Goal: Task Accomplishment & Management: Manage account settings

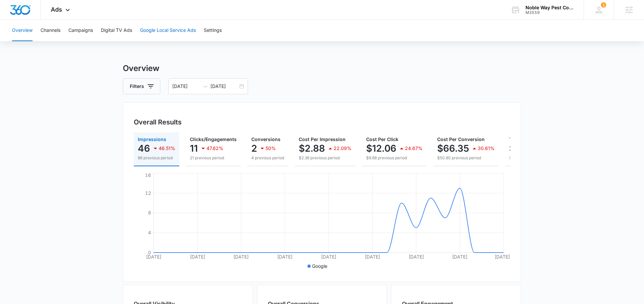
click at [174, 34] on button "Google Local Service Ads" at bounding box center [168, 30] width 56 height 21
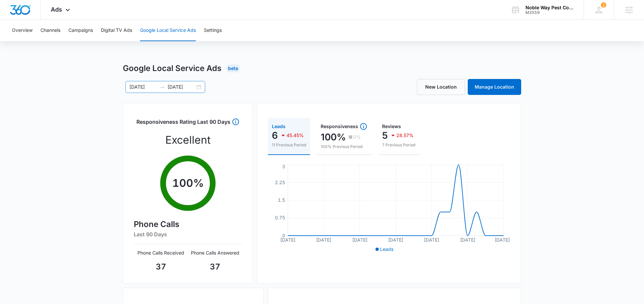
click at [183, 87] on input "08/25/2025" at bounding box center [182, 86] width 28 height 7
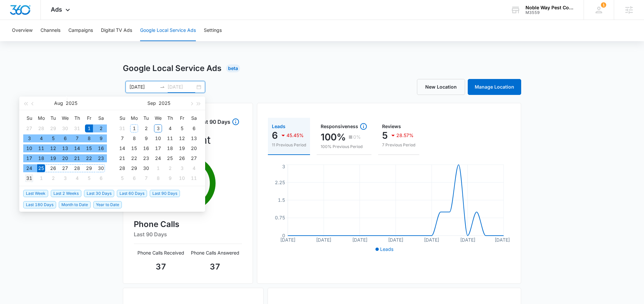
type input "08/31/2025"
click at [29, 178] on div "31" at bounding box center [29, 178] width 8 height 8
type input "08/01/2025"
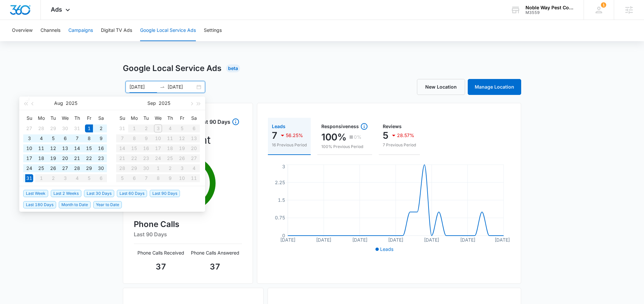
click at [84, 33] on button "Campaigns" at bounding box center [80, 30] width 25 height 21
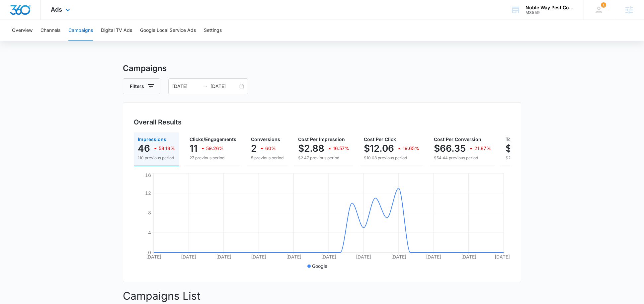
click at [68, 5] on div "Ads Apps Reputation Websites Forms CRM Email Social Shop Payments POS Content A…" at bounding box center [61, 10] width 41 height 20
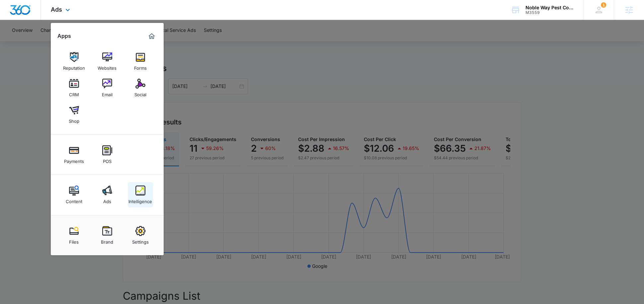
click at [134, 199] on div "Intelligence" at bounding box center [140, 200] width 24 height 9
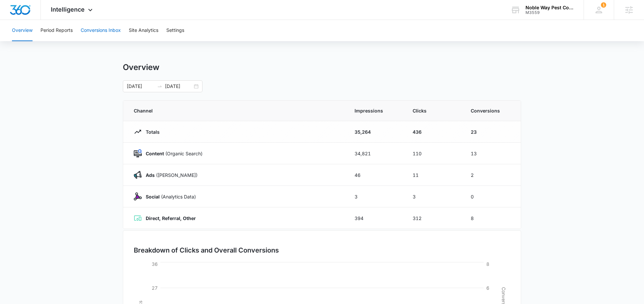
click at [93, 33] on button "Conversions Inbox" at bounding box center [101, 30] width 40 height 21
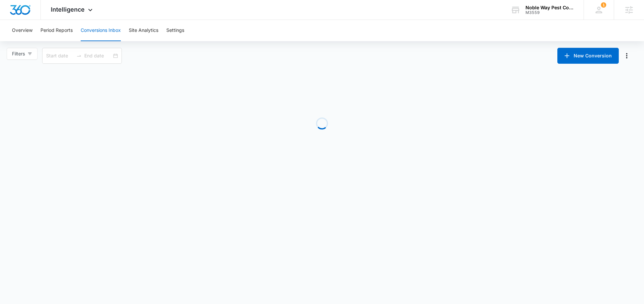
type input "08/04/2025"
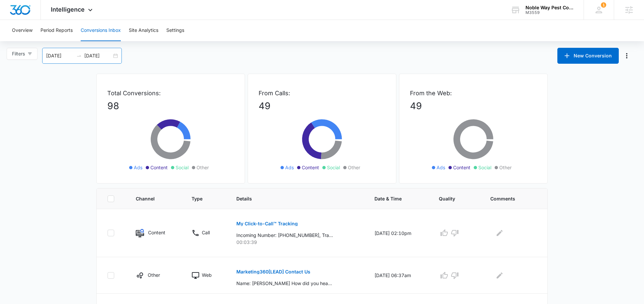
click at [96, 55] on input "09/03/2025" at bounding box center [98, 55] width 28 height 7
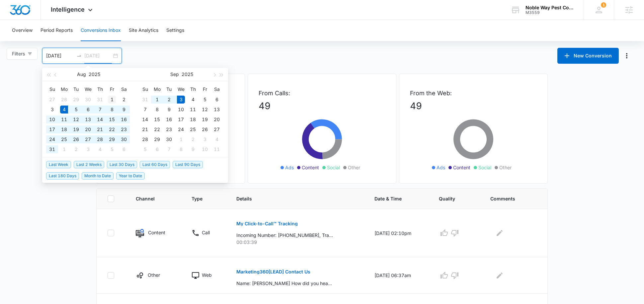
type input "08/01/2025"
click at [111, 102] on div "1" at bounding box center [112, 100] width 8 height 8
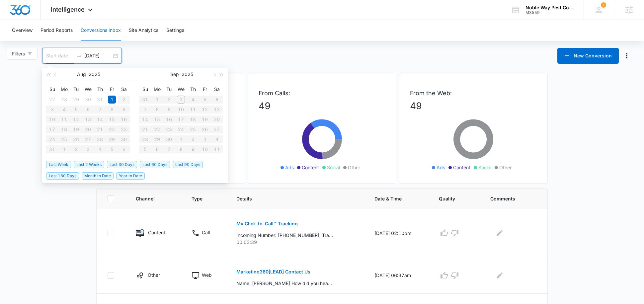
type input "08/04/2025"
type input "09/03/2025"
click at [150, 62] on div "Filters 08/04/2025 09/03/2025 New Conversion Aug 2025 Su Mo Tu We Th Fr Sa 27 2…" at bounding box center [322, 56] width 644 height 16
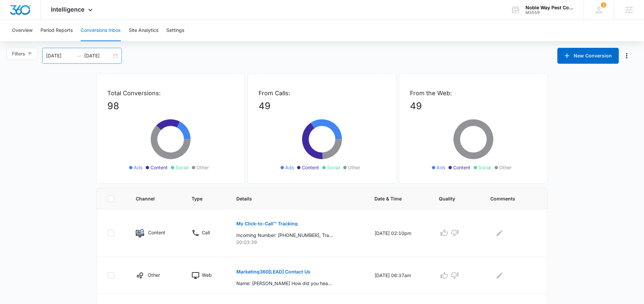
click at [66, 61] on div "08/04/2025 09/03/2025" at bounding box center [82, 56] width 80 height 16
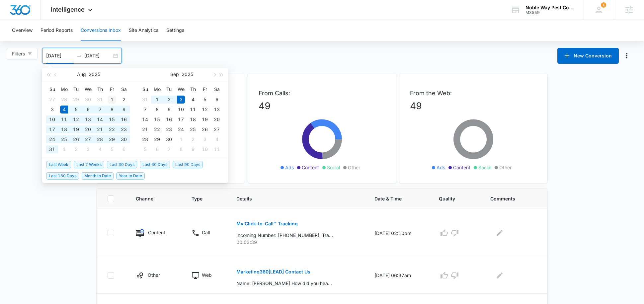
type input "08/01/2025"
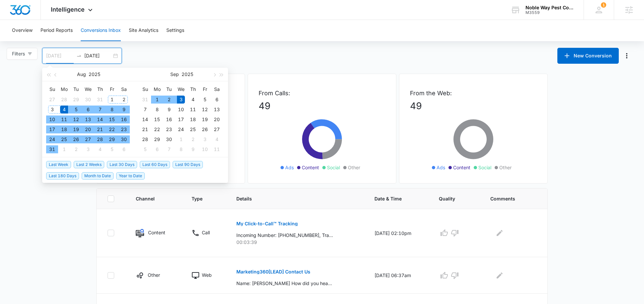
click at [114, 97] on div "1" at bounding box center [112, 100] width 8 height 8
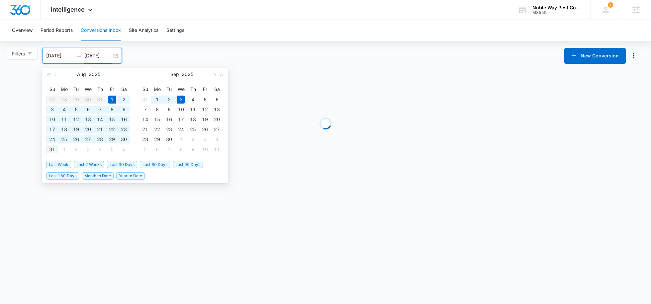
type input "08/31/2025"
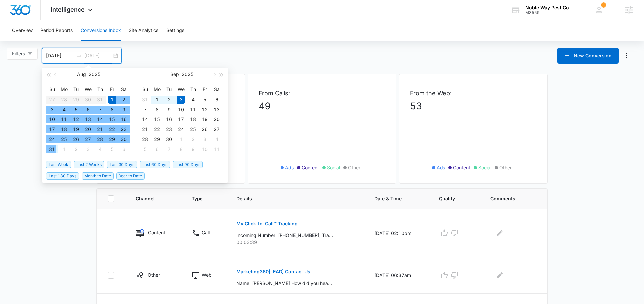
click at [53, 149] on div "31" at bounding box center [52, 149] width 8 height 8
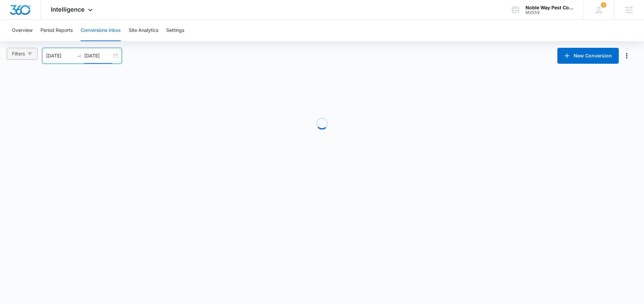
click at [27, 52] on button "Filters" at bounding box center [22, 54] width 31 height 12
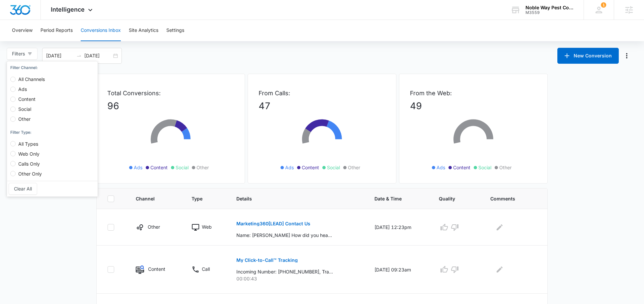
click at [25, 87] on span "Ads" at bounding box center [23, 89] width 14 height 6
click at [16, 87] on input "Ads" at bounding box center [12, 89] width 5 height 5
radio input "true"
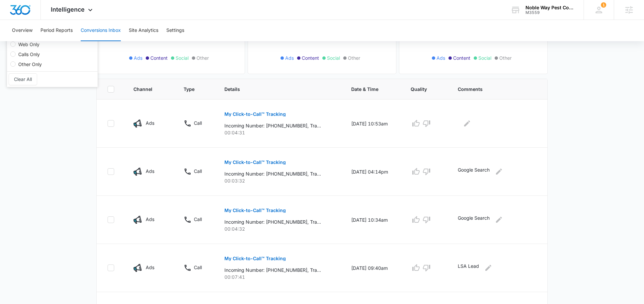
scroll to position [115, 0]
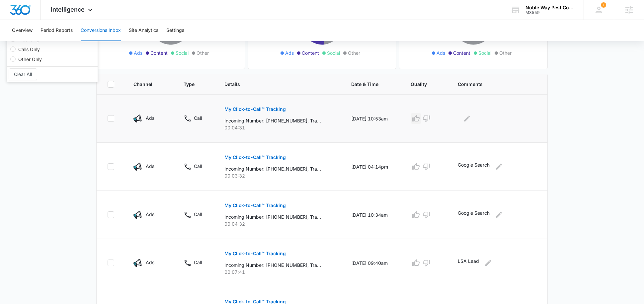
click at [420, 118] on icon "button" at bounding box center [416, 119] width 8 height 8
click at [473, 261] on p "LSA Lead" at bounding box center [468, 263] width 21 height 11
copy div "LSA Lead"
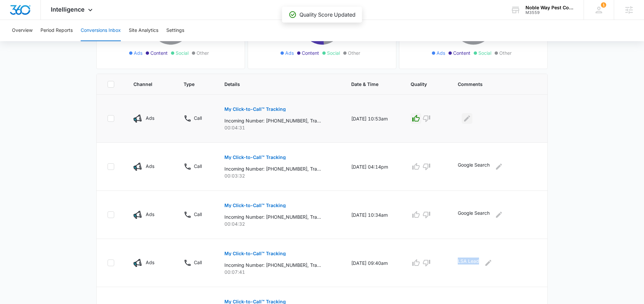
click at [471, 123] on button "Edit Comments" at bounding box center [467, 118] width 11 height 11
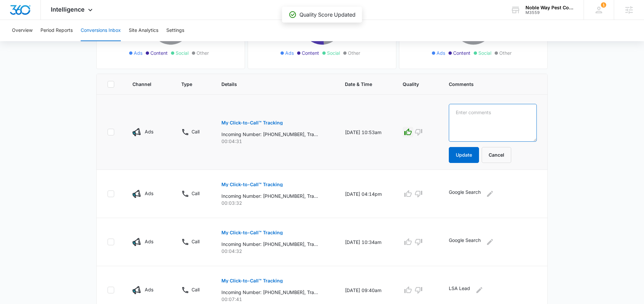
click at [472, 118] on textarea at bounding box center [493, 123] width 88 height 38
paste textarea "LSA Lead"
type textarea "LSA Lead"
click at [471, 154] on button "Update" at bounding box center [464, 155] width 30 height 16
click at [413, 127] on button "button" at bounding box center [408, 132] width 11 height 11
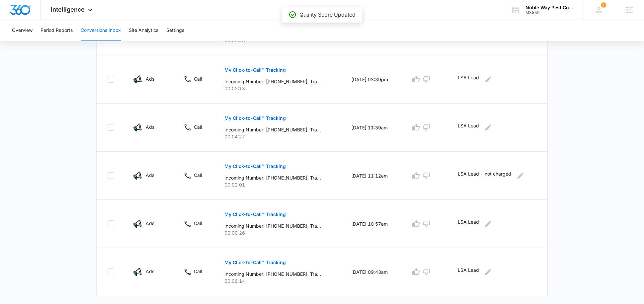
scroll to position [405, 0]
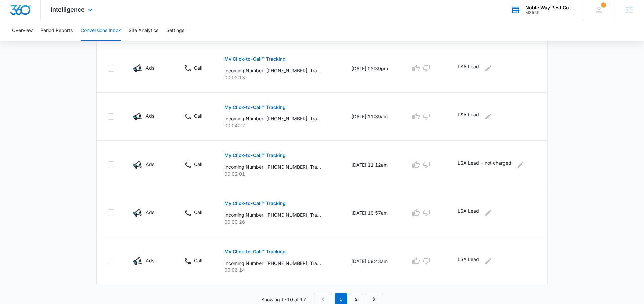
click at [524, 8] on div "Noble Way Pest Control M3559 Your Accounts View All" at bounding box center [542, 10] width 83 height 20
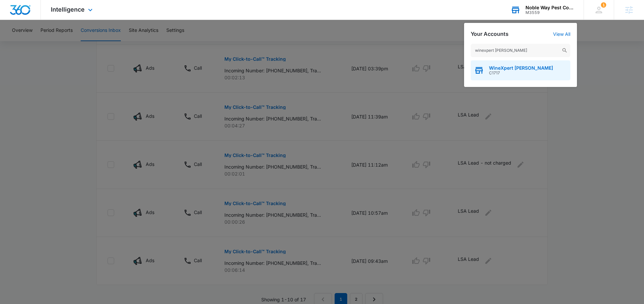
type input "winexpert pickering"
click at [486, 72] on div "WineXpert Pickering C1717" at bounding box center [521, 70] width 100 height 20
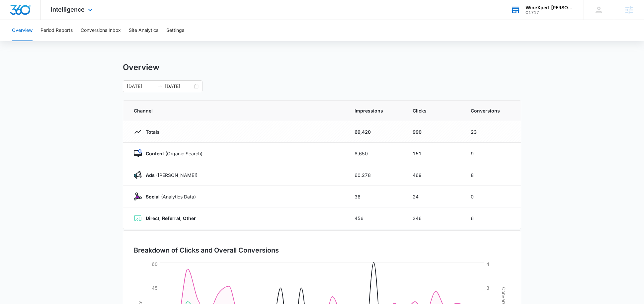
click at [68, 17] on div "Intelligence Apps Reputation Websites Forms CRM Email Social Shop Payments Cont…" at bounding box center [72, 10] width 63 height 20
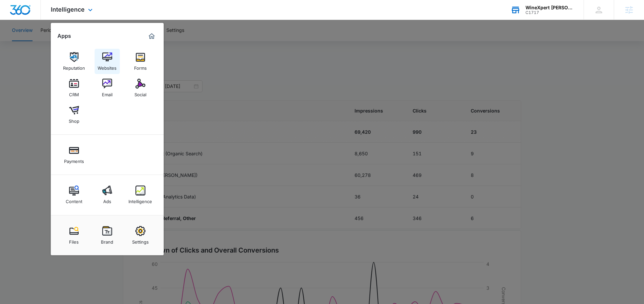
click at [110, 61] on img at bounding box center [107, 57] width 10 height 10
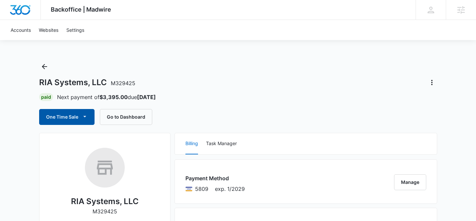
click at [78, 120] on button "One Time Sale" at bounding box center [66, 117] width 55 height 16
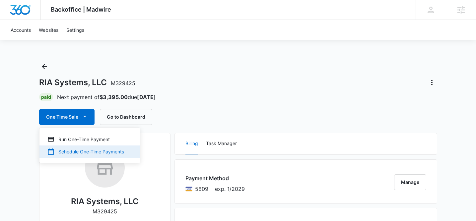
click at [81, 151] on div "Schedule One-Time Payments" at bounding box center [85, 151] width 77 height 7
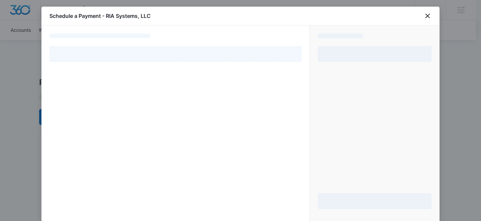
select select "pm_1RMviXA4n8RTgNjUJ1MWcYeb"
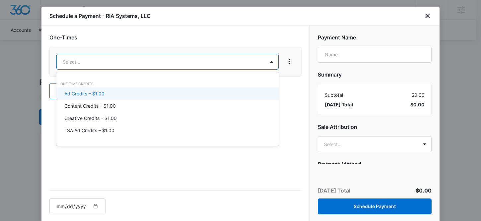
click at [101, 96] on p "Ad Credits – $1.00" at bounding box center [84, 93] width 40 height 7
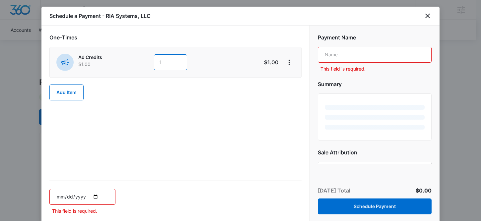
click at [164, 65] on input "1" at bounding box center [170, 62] width 33 height 16
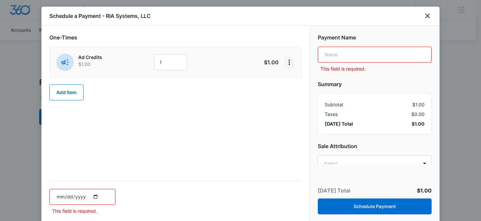
click at [289, 62] on icon "View More" at bounding box center [289, 62] width 8 height 8
click at [303, 81] on div "Delete Item" at bounding box center [304, 81] width 25 height 5
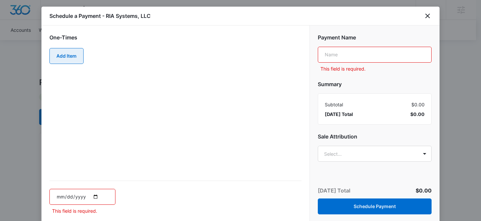
click at [71, 54] on button "Add Item" at bounding box center [66, 56] width 34 height 16
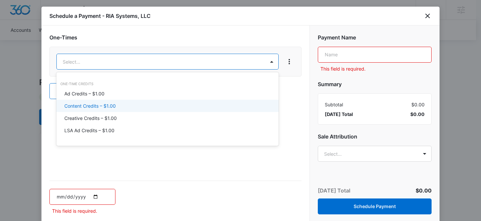
click at [88, 108] on p "Content Credits – $1.00" at bounding box center [89, 106] width 51 height 7
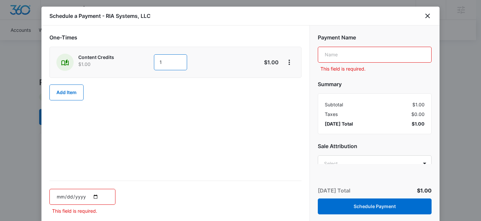
click at [163, 65] on input "1" at bounding box center [170, 62] width 33 height 16
type input "600."
click at [332, 52] on input "text" at bounding box center [375, 55] width 114 height 16
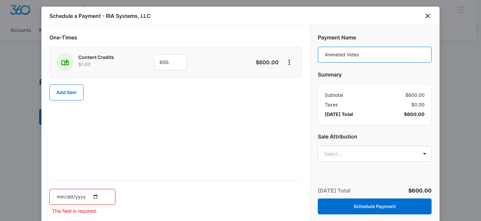
scroll to position [16, 0]
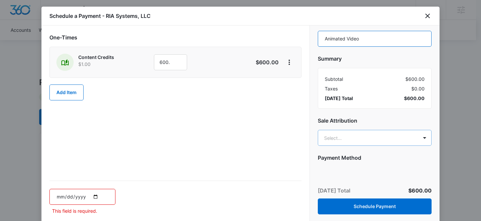
type input "Animated Video"
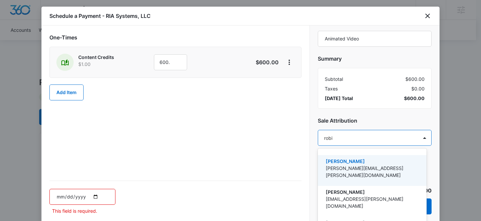
type input "[PERSON_NAME]"
click at [342, 162] on p "[PERSON_NAME]" at bounding box center [372, 161] width 92 height 7
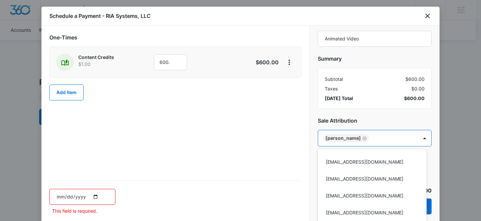
click at [325, 37] on div at bounding box center [240, 110] width 481 height 221
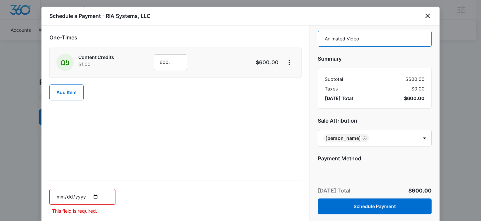
click at [326, 39] on input "Animated Video" at bounding box center [375, 39] width 114 height 16
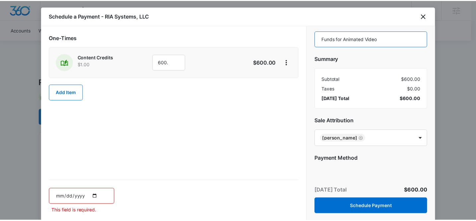
scroll to position [36, 0]
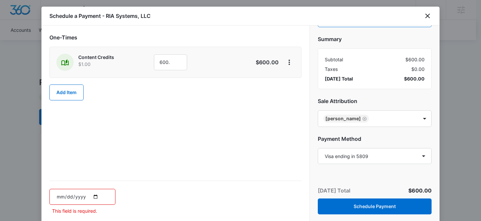
type input "Funds for Animated Video"
click at [99, 198] on input "date" at bounding box center [82, 197] width 66 height 16
click at [97, 197] on input "date" at bounding box center [82, 197] width 66 height 16
type input "[DATE]"
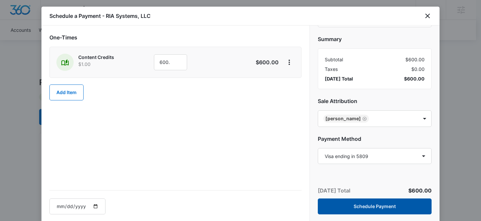
click at [352, 208] on button "Schedule Payment" at bounding box center [375, 207] width 114 height 16
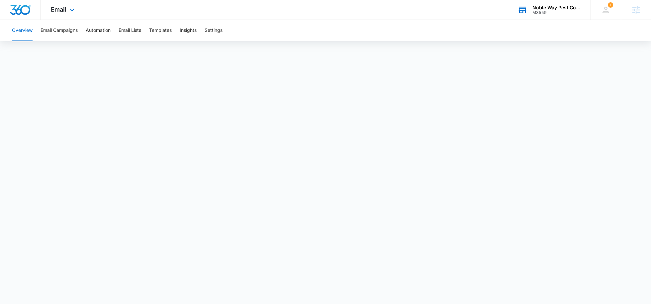
click at [549, 12] on div "M3559" at bounding box center [556, 12] width 48 height 5
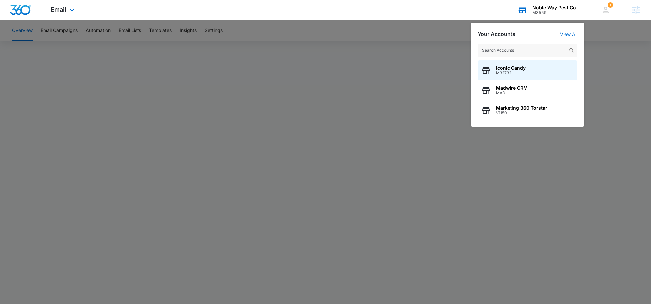
click at [495, 48] on input "text" at bounding box center [527, 50] width 100 height 13
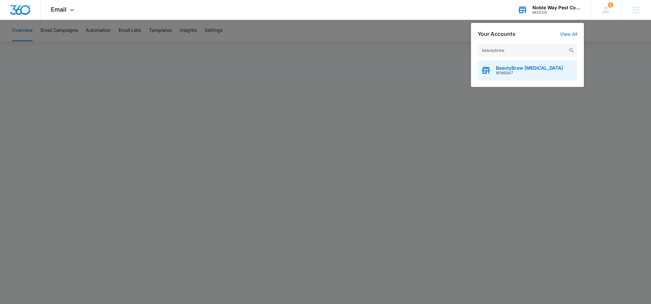
type input "beautybrew"
click at [512, 69] on span "BeautyBrew [MEDICAL_DATA]" at bounding box center [529, 67] width 67 height 5
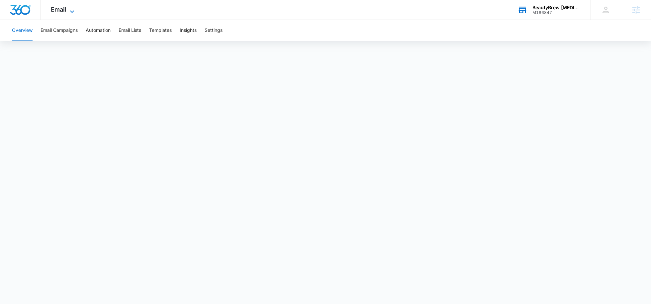
click at [63, 8] on span "Email" at bounding box center [59, 9] width 16 height 7
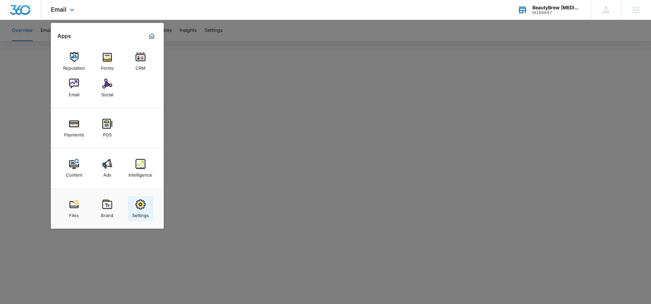
click at [139, 214] on div "Settings" at bounding box center [140, 213] width 17 height 9
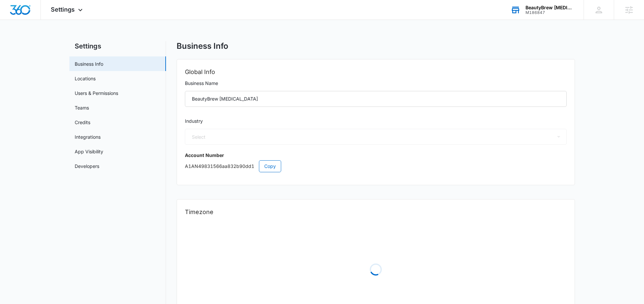
select select "14"
select select "US"
select select "America/[GEOGRAPHIC_DATA]"
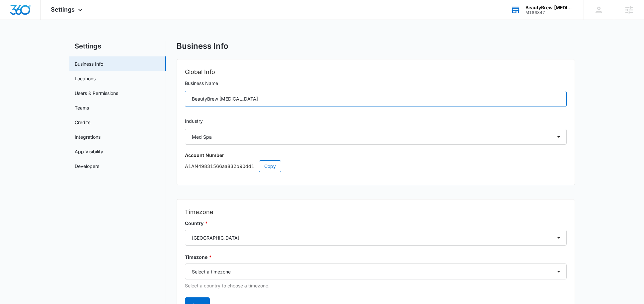
drag, startPoint x: 252, startPoint y: 95, endPoint x: 219, endPoint y: 95, distance: 32.9
click at [219, 95] on input "BeautyBrew Skin Care" at bounding box center [376, 99] width 382 height 16
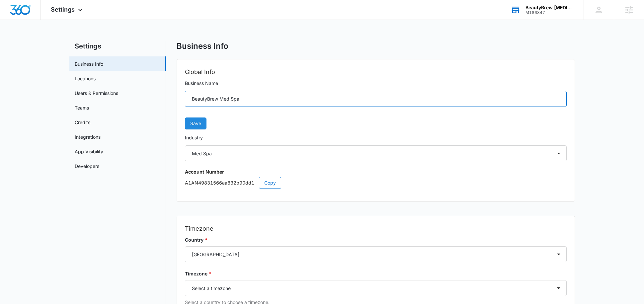
type input "BeautyBrew Med Spa"
click at [200, 125] on button "Save" at bounding box center [196, 124] width 22 height 12
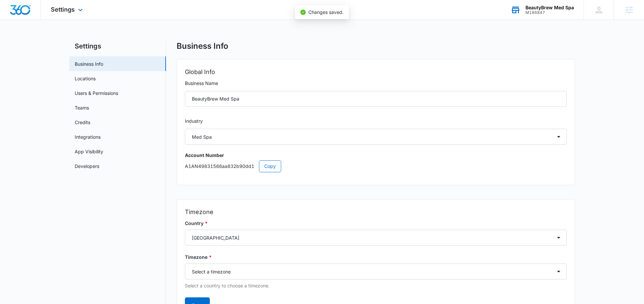
click at [73, 14] on div "Settings Apps Reputation Forms CRM Email Social Payments POS Content Ads Intell…" at bounding box center [67, 10] width 53 height 20
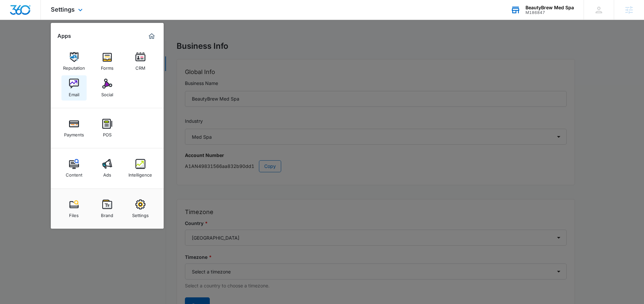
click at [73, 87] on img at bounding box center [74, 84] width 10 height 10
